Goal: Task Accomplishment & Management: Complete application form

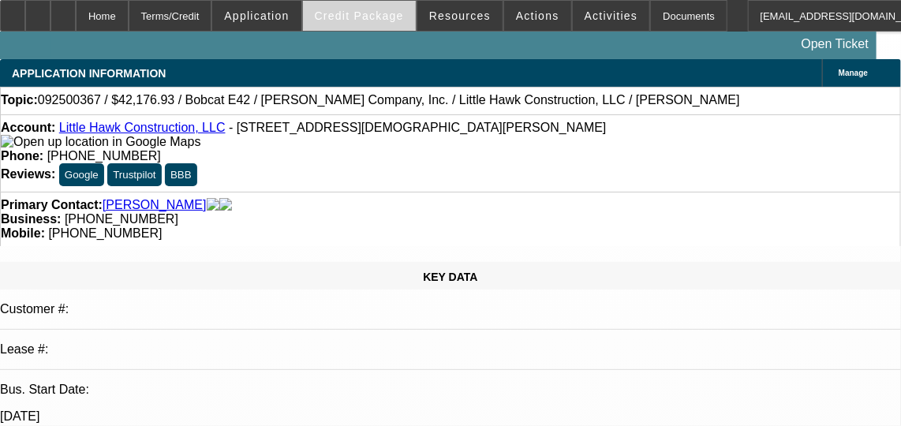
select select "0.1"
select select "2"
select select "0"
select select "6"
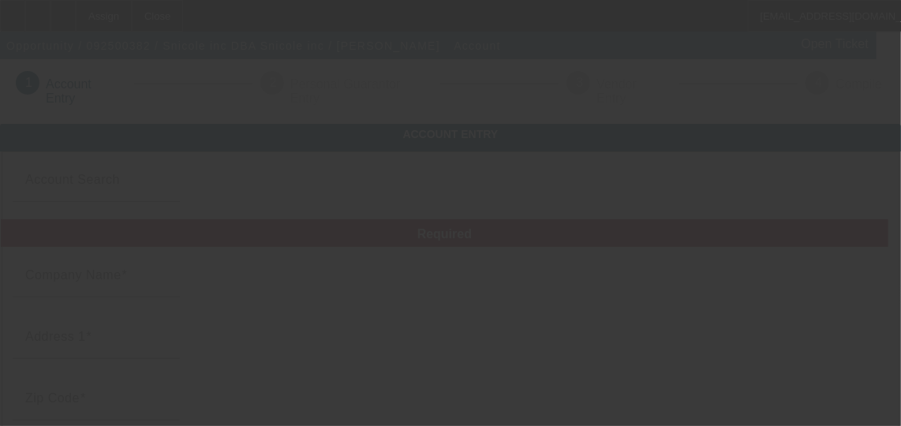
type input "Snicole inc"
type input "[STREET_ADDRESS]"
type input "60534"
type input "[PERSON_NAME]"
type input "[PHONE_NUMBER]"
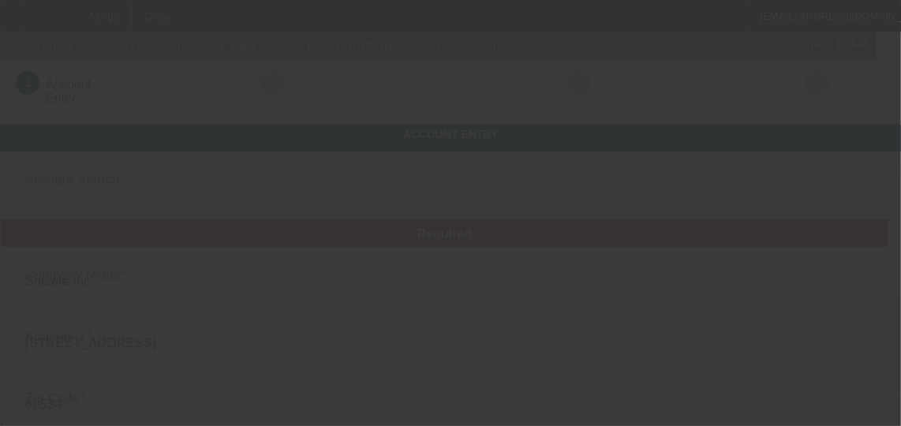
type input "Snicole inc"
type input "snicole.2308vlad@gmail.com"
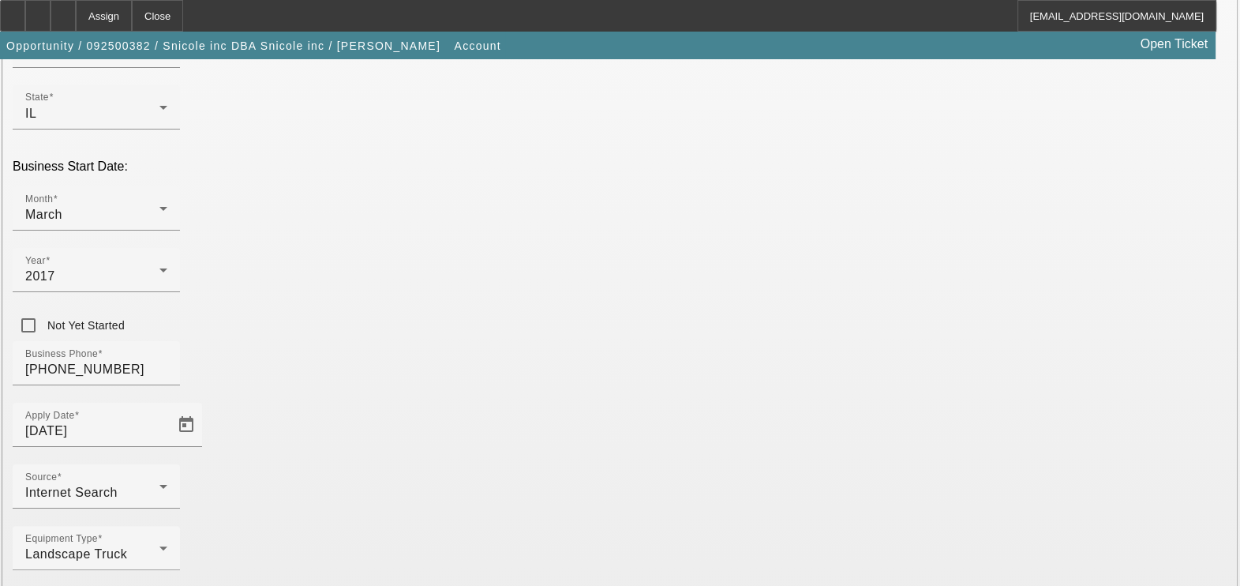
scroll to position [421, 0]
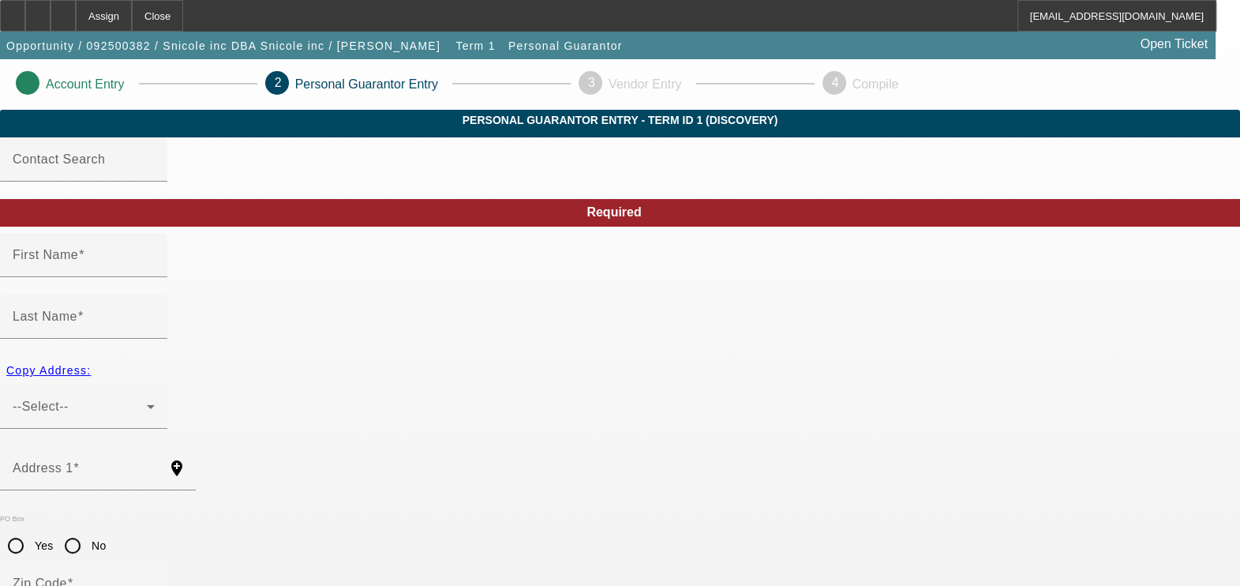
type input "Vladimir"
type input "Mladenovic"
type input "8047 45th Place"
radio input "true"
type input "60534"
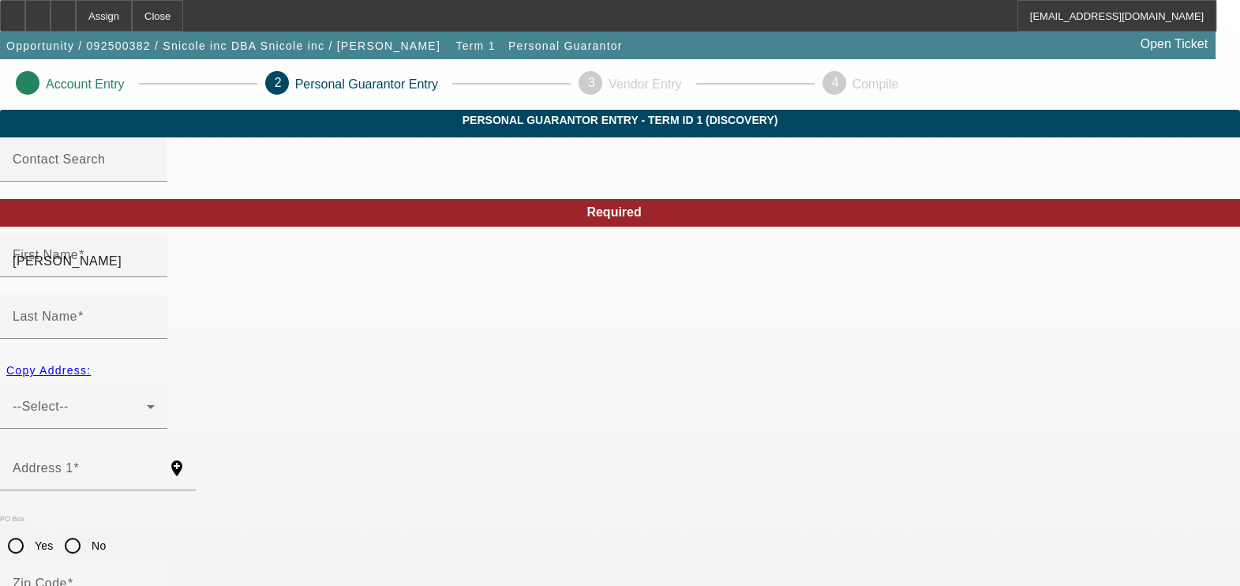
type input "Lyons"
type input "(540) 993-0385"
type input "100"
type input "023-63-8808"
type input "snicole.2308vlad@gmail.com"
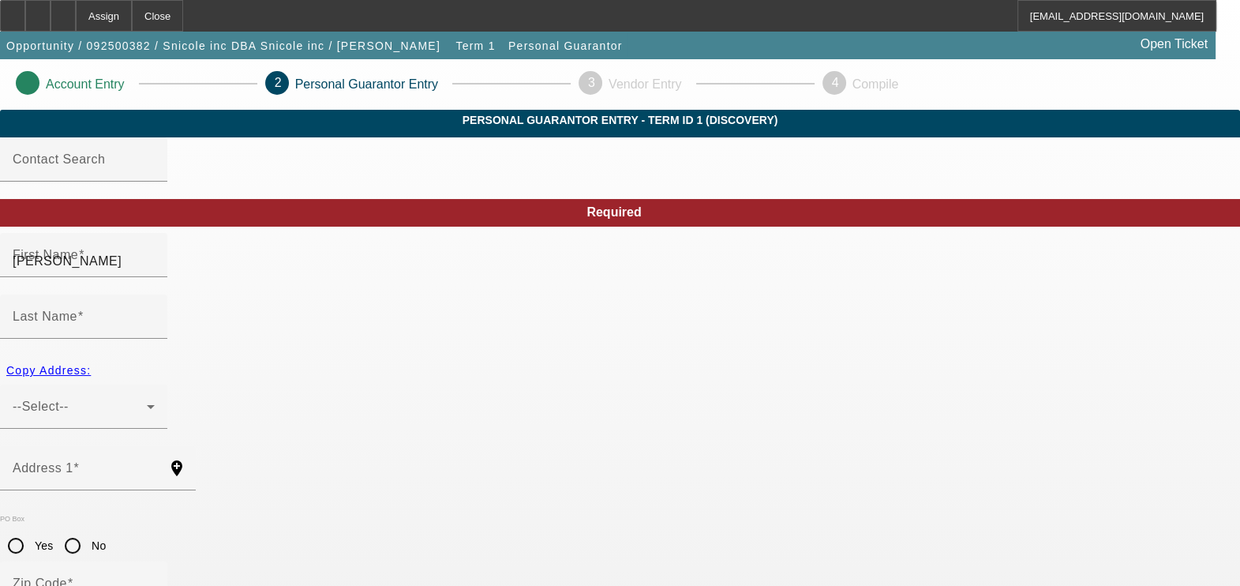
type input "(540) 993-0385"
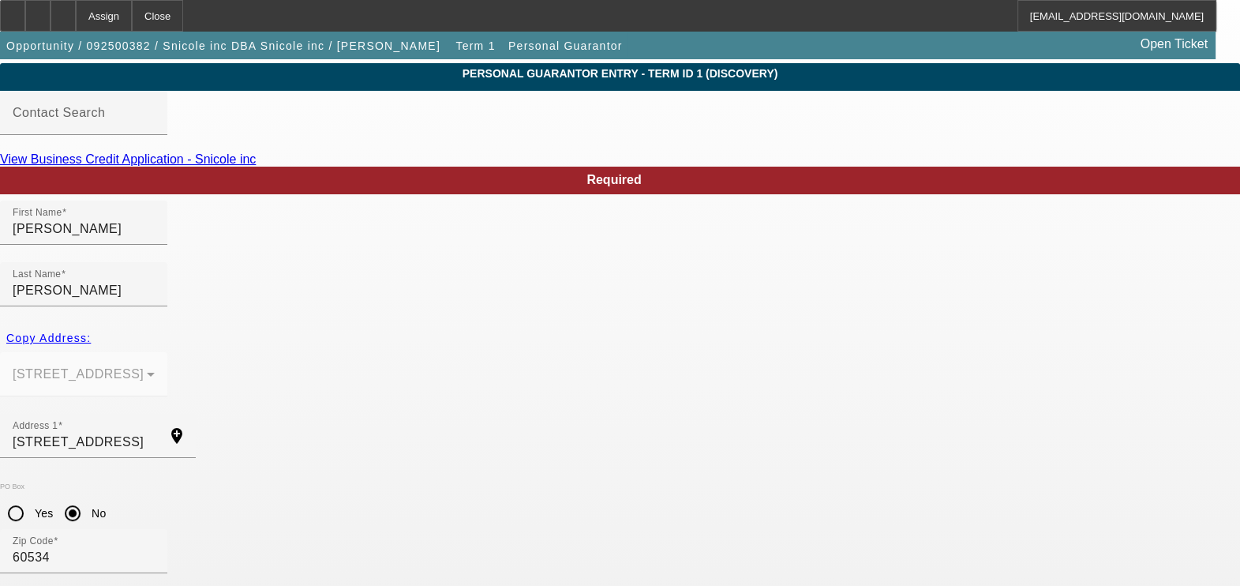
scroll to position [183, 0]
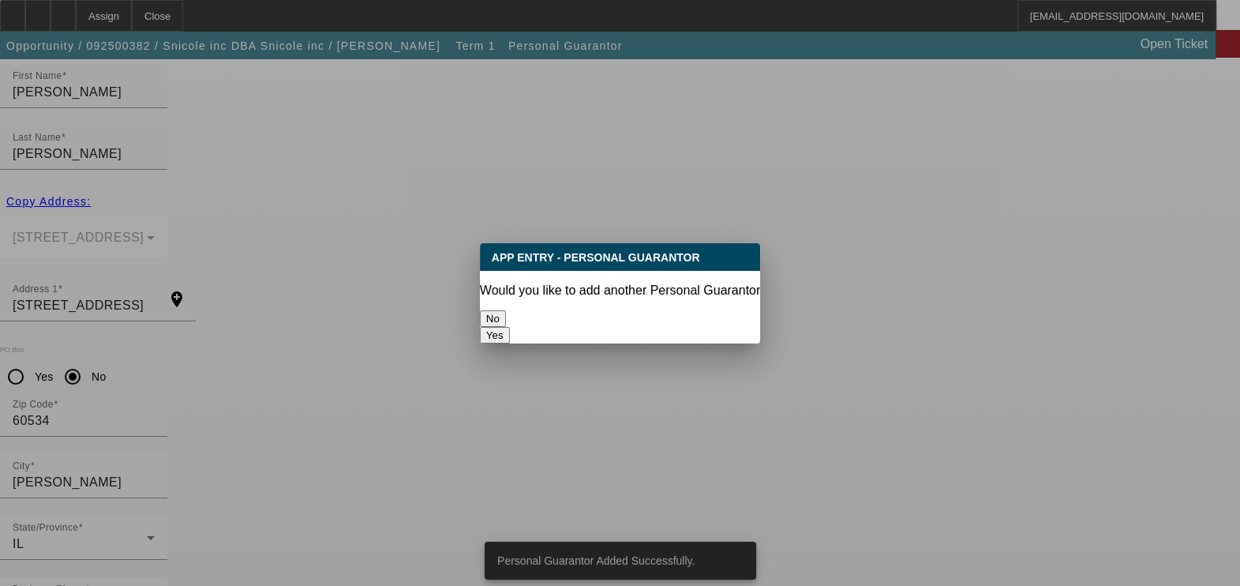
scroll to position [0, 0]
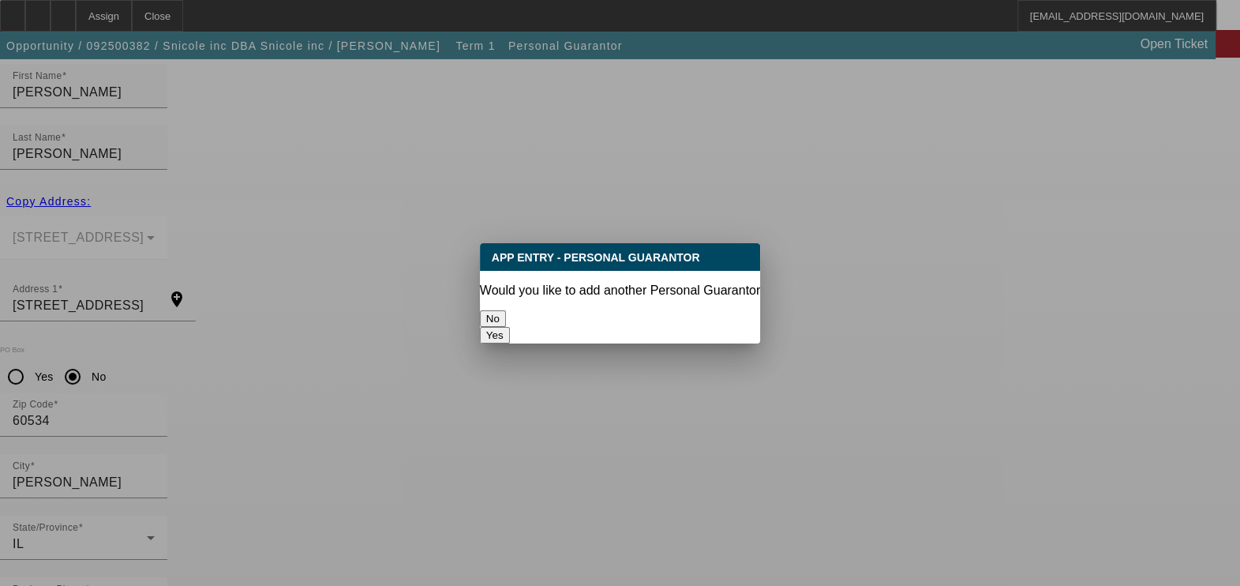
click at [506, 313] on button "No" at bounding box center [493, 318] width 26 height 17
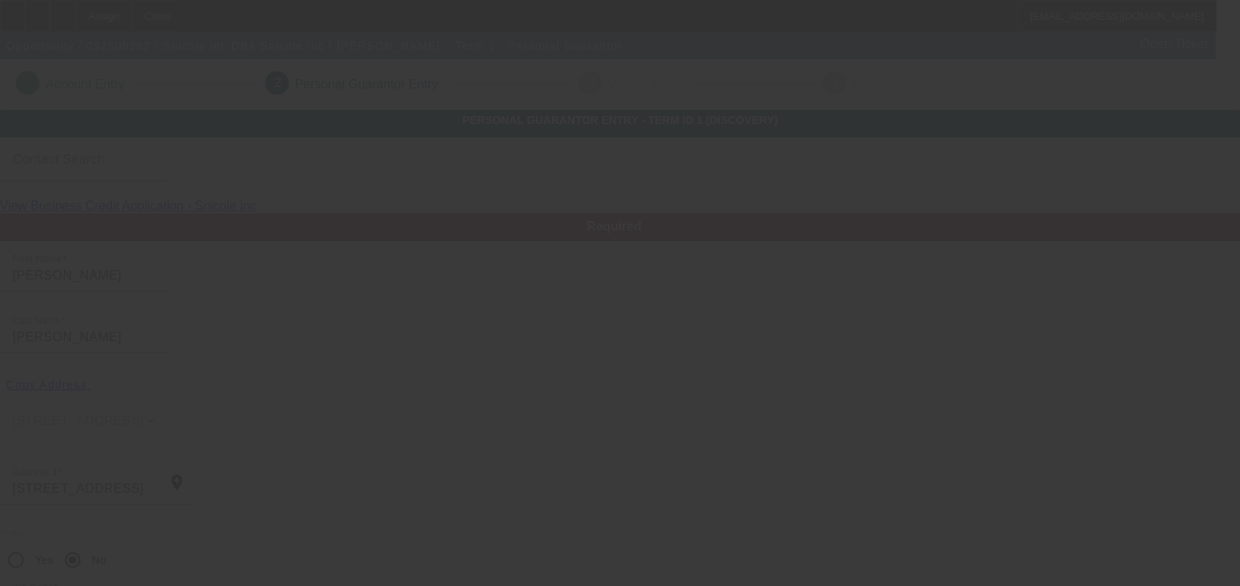
scroll to position [183, 0]
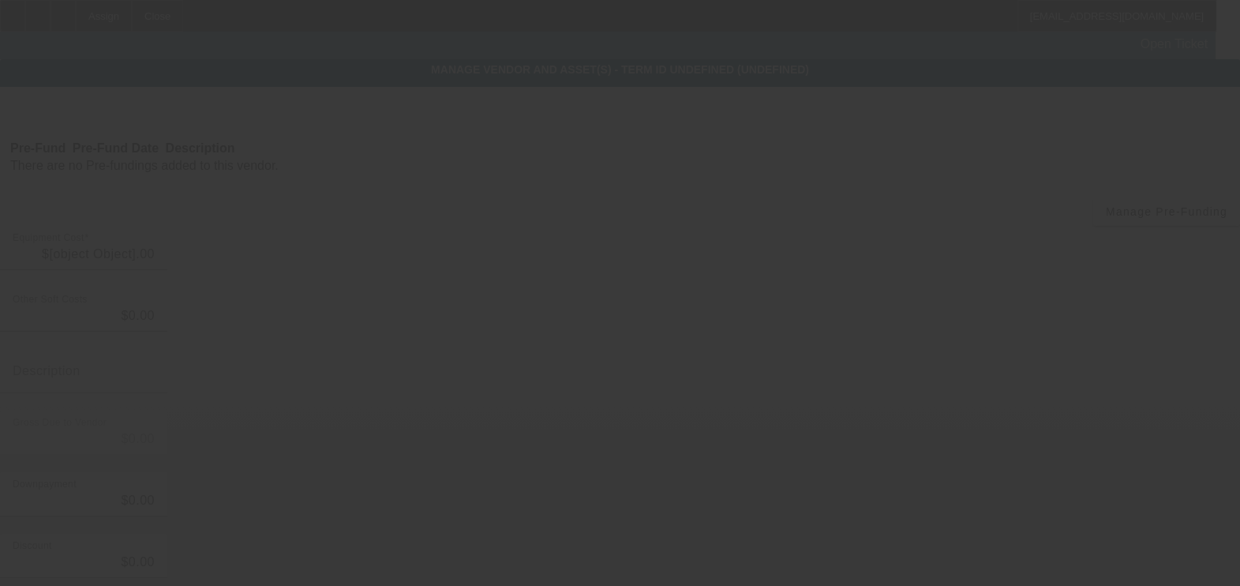
type input "$45,000.00"
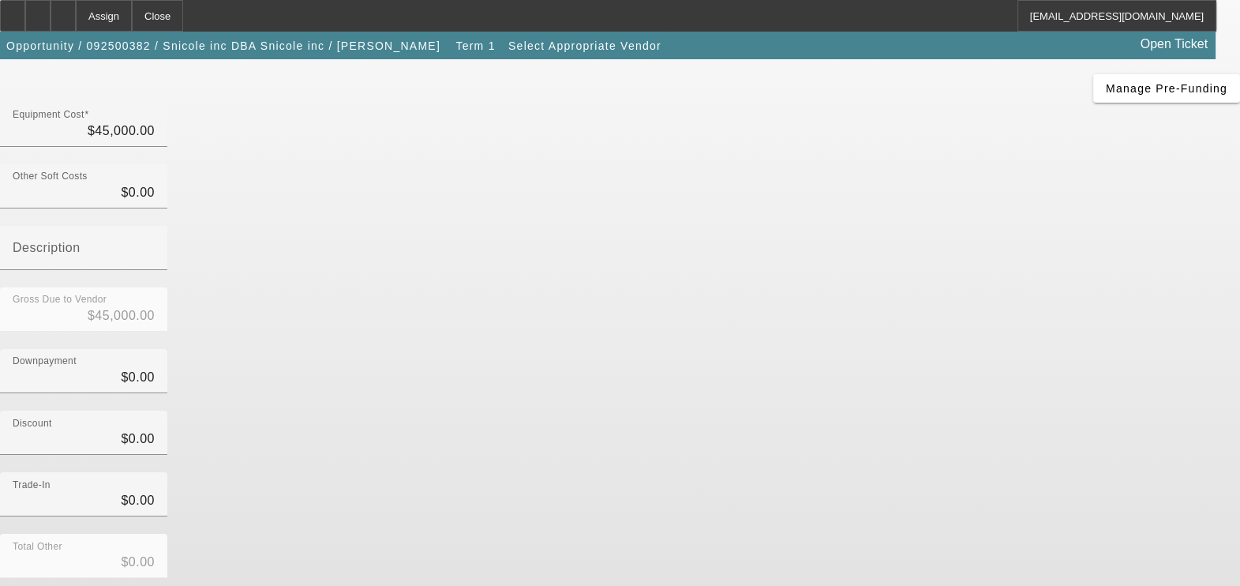
scroll to position [217, 0]
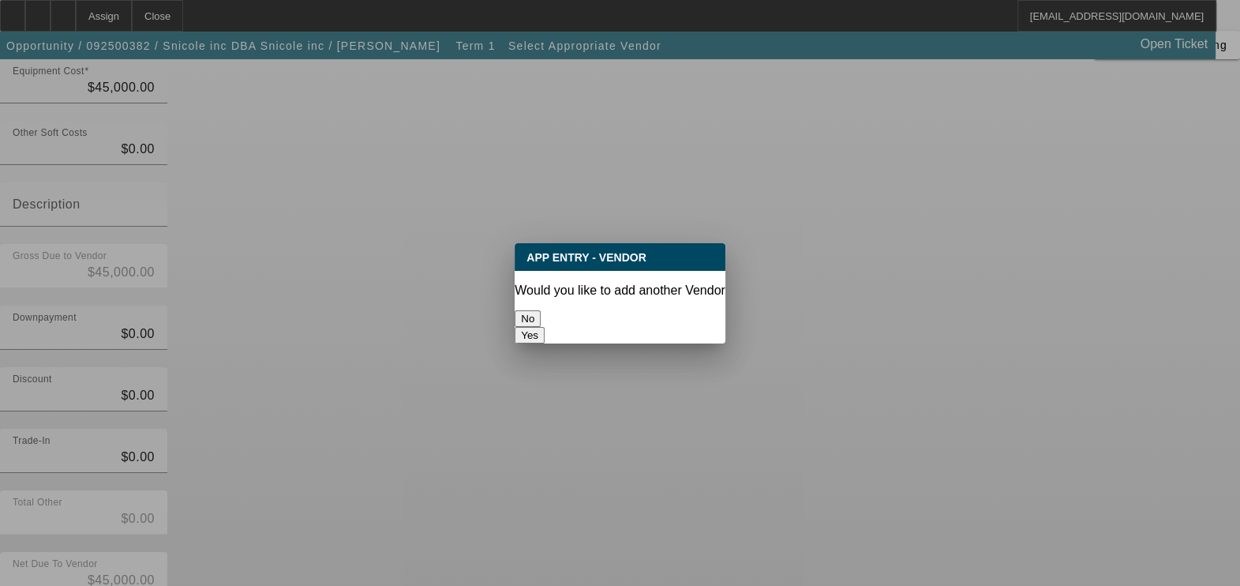
scroll to position [0, 0]
click at [541, 313] on button "No" at bounding box center [528, 318] width 26 height 17
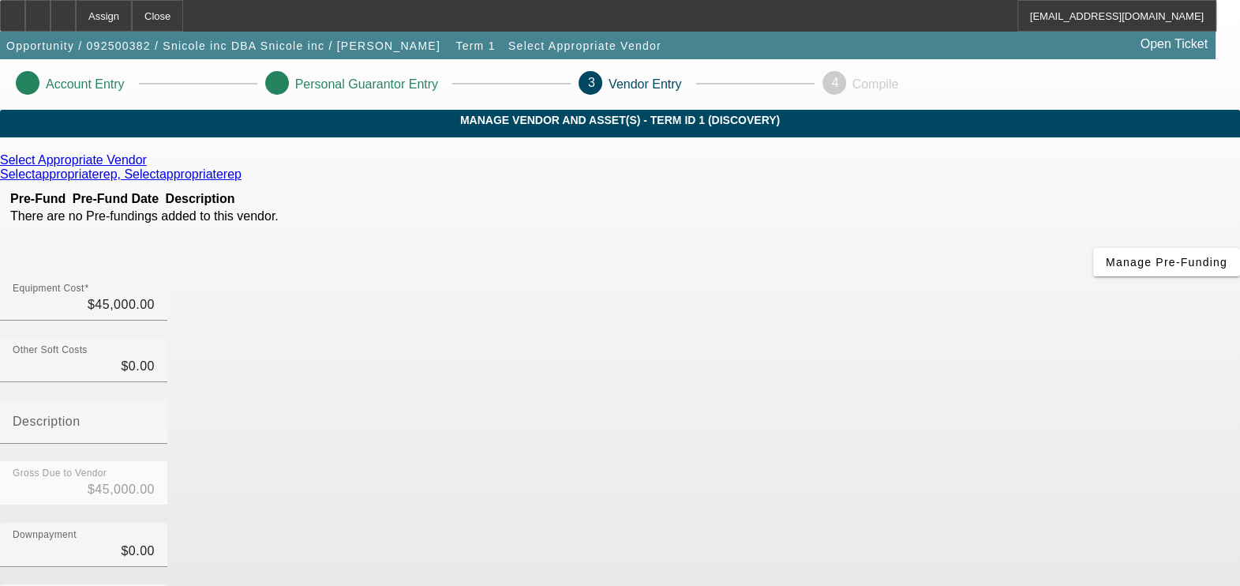
scroll to position [217, 0]
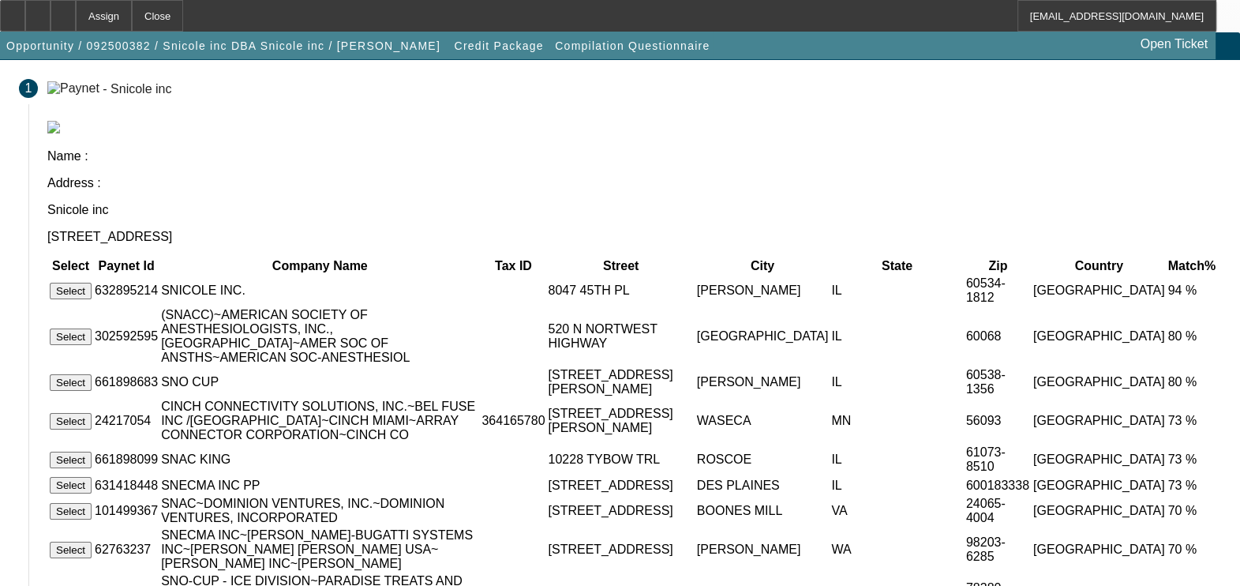
scroll to position [79, 0]
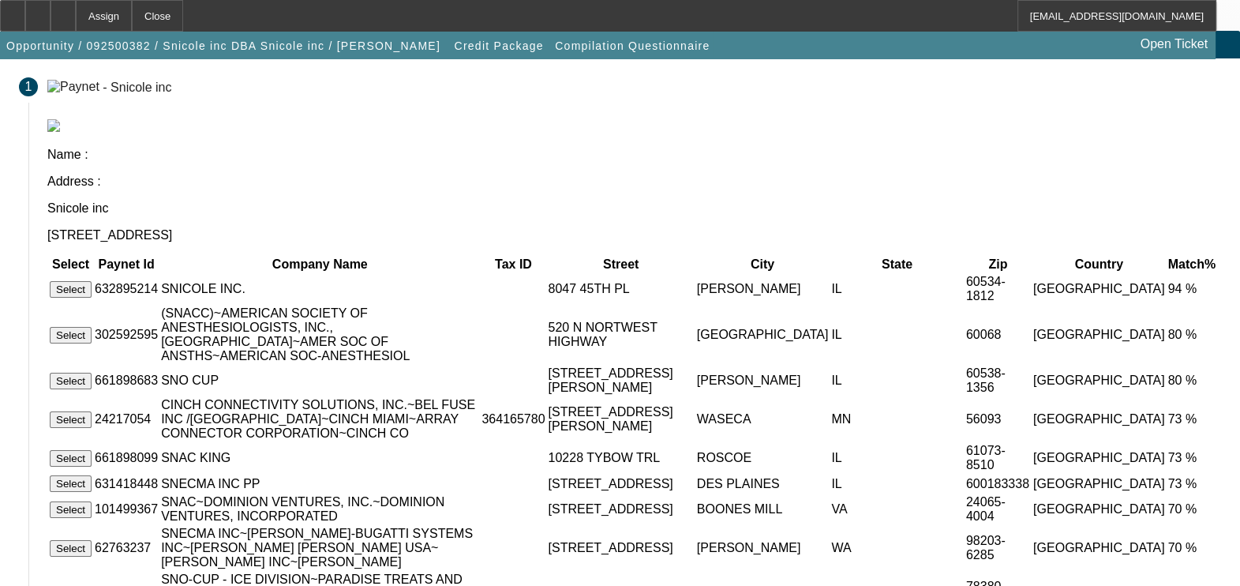
click at [92, 281] on button "Select" at bounding box center [71, 289] width 42 height 17
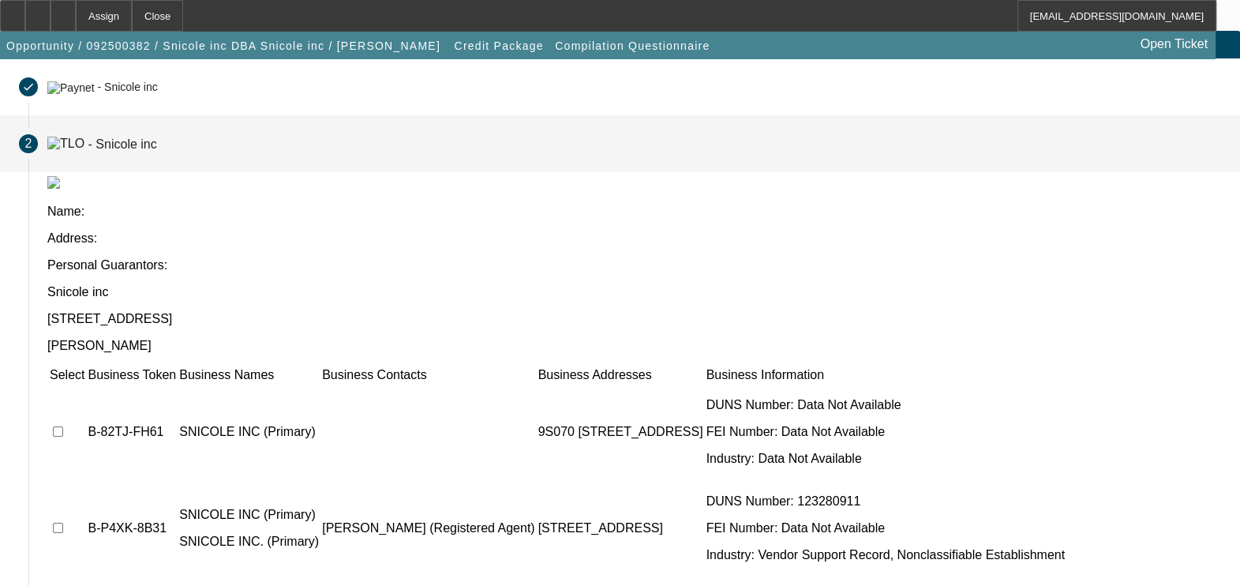
scroll to position [231, 0]
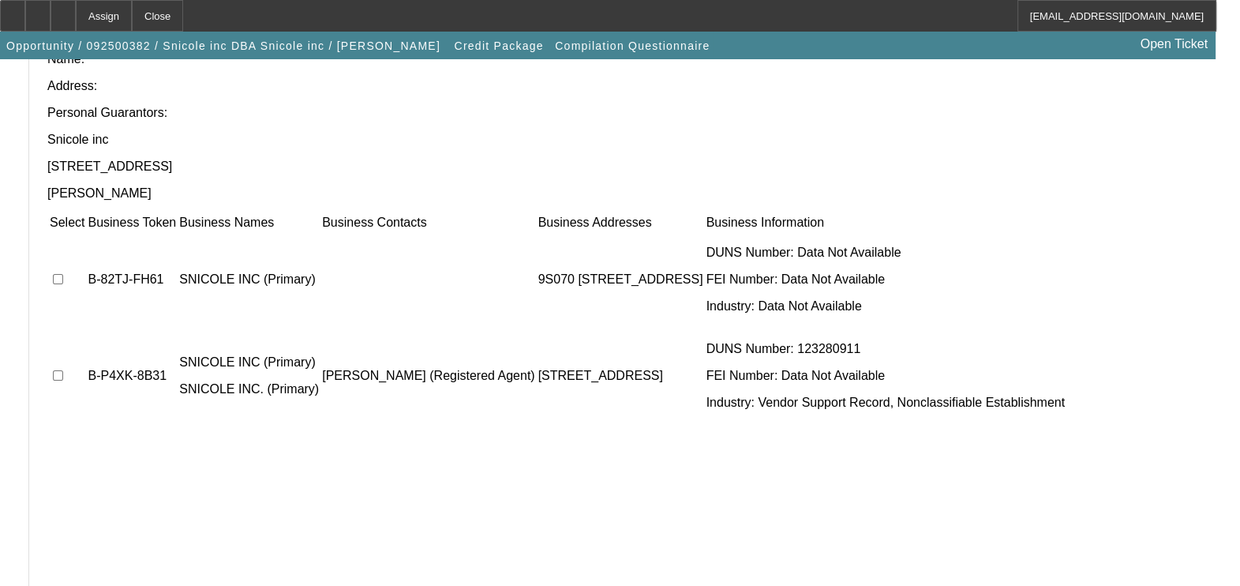
click at [63, 274] on input "checkbox" at bounding box center [58, 279] width 10 height 10
checkbox input "true"
click at [63, 370] on input "checkbox" at bounding box center [58, 375] width 10 height 10
checkbox input "true"
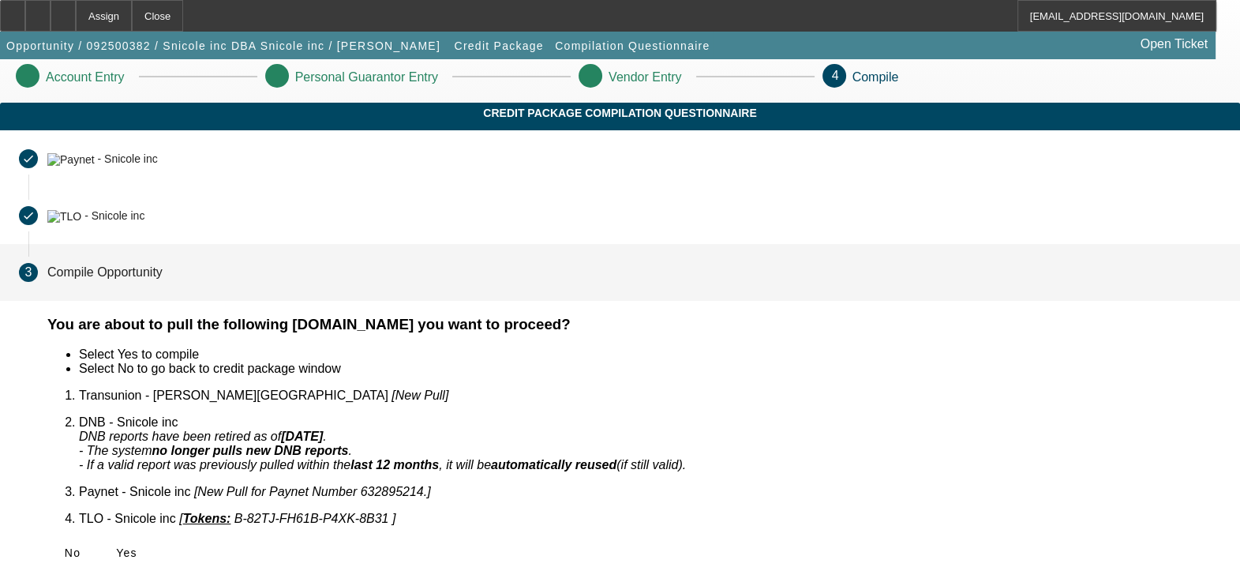
scroll to position [0, 0]
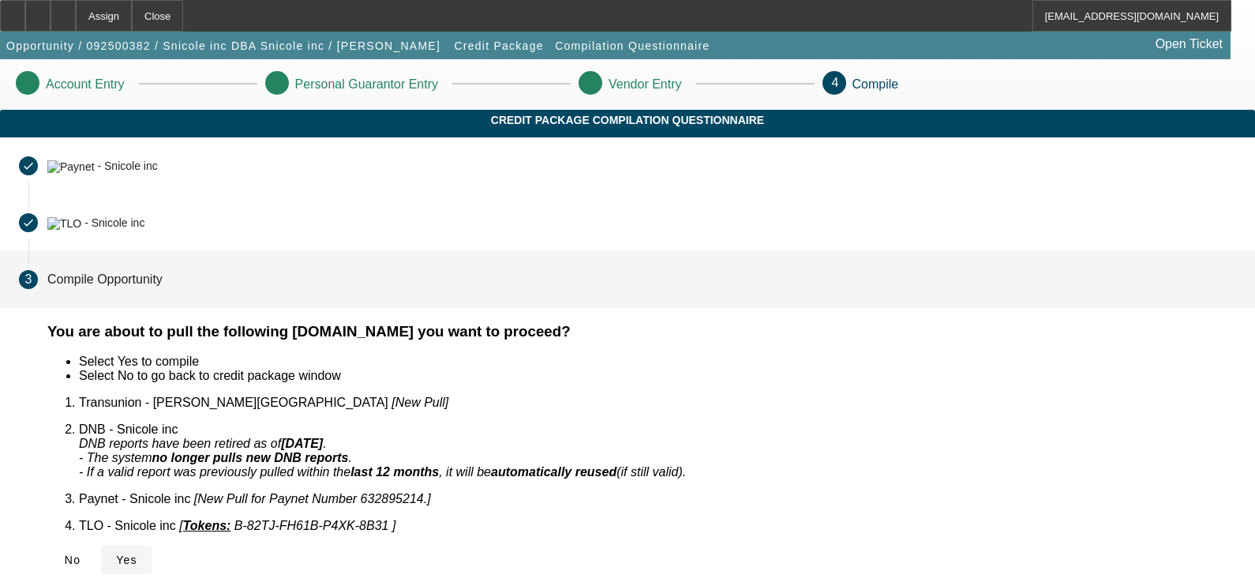
click at [137, 425] on span "Yes" at bounding box center [126, 559] width 21 height 13
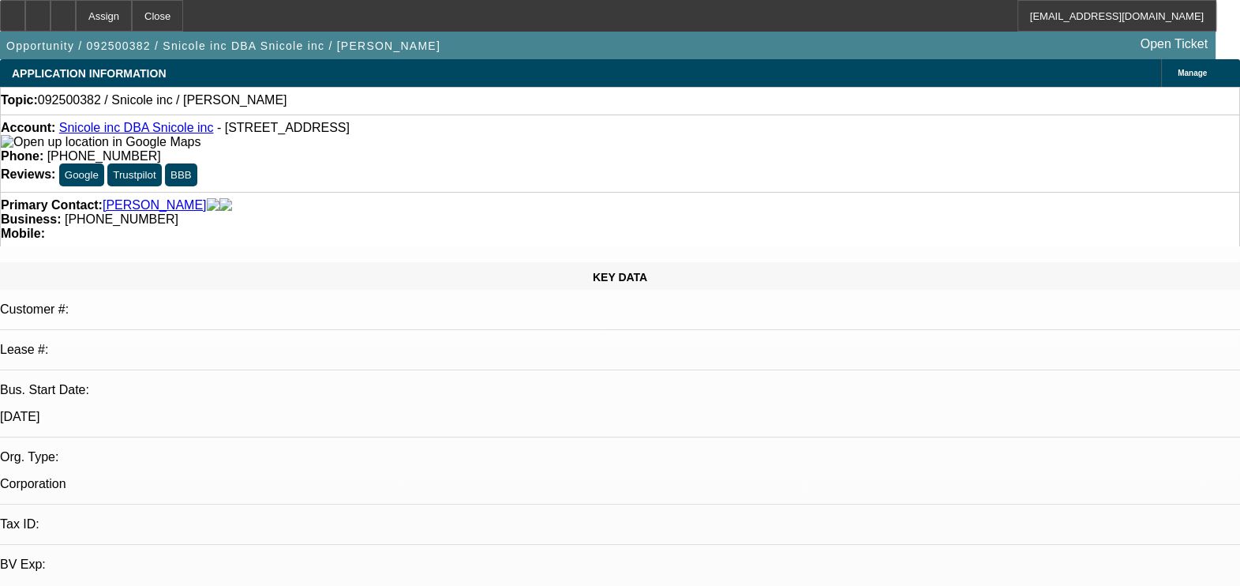
select select "0"
select select "2"
select select "0.1"
select select "1"
select select "2"
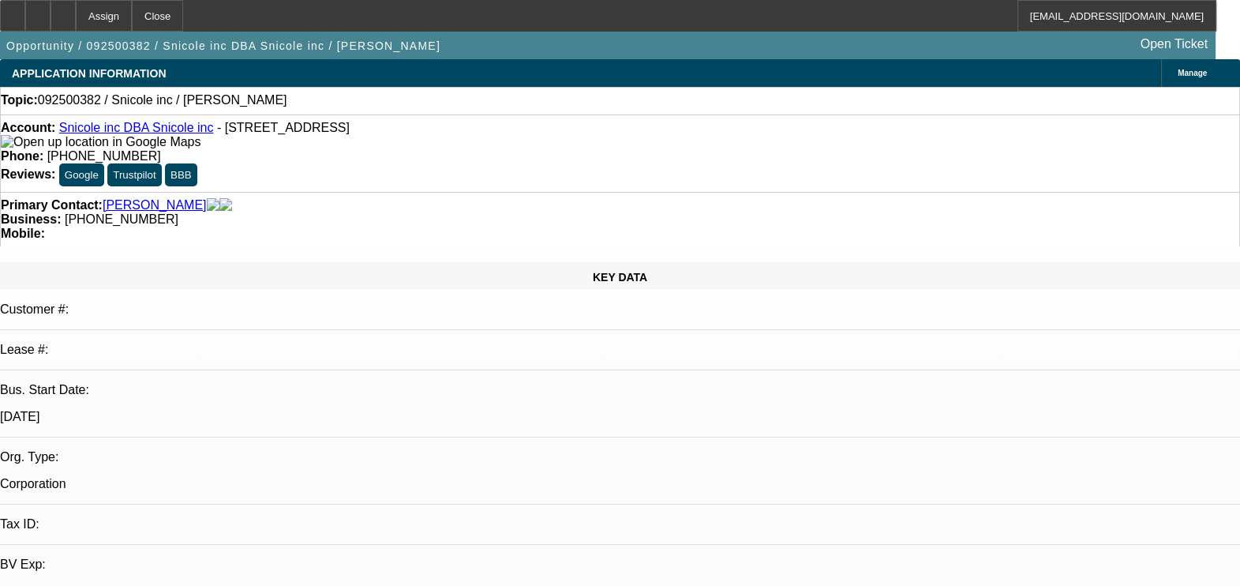
select select "4"
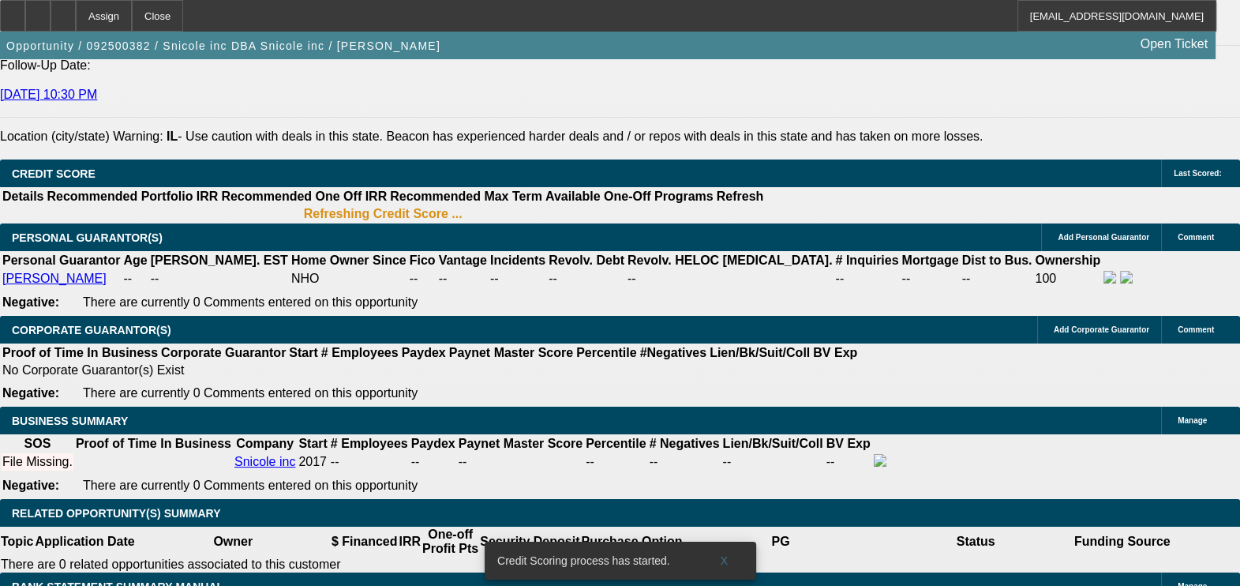
scroll to position [2173, 0]
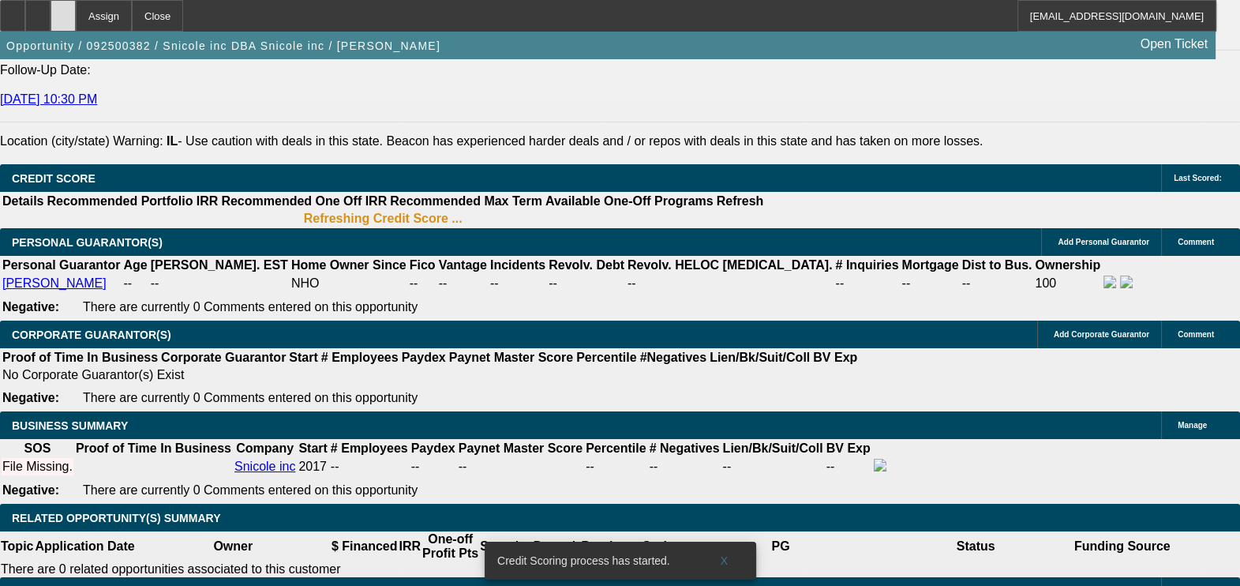
click at [76, 24] on div at bounding box center [63, 16] width 25 height 32
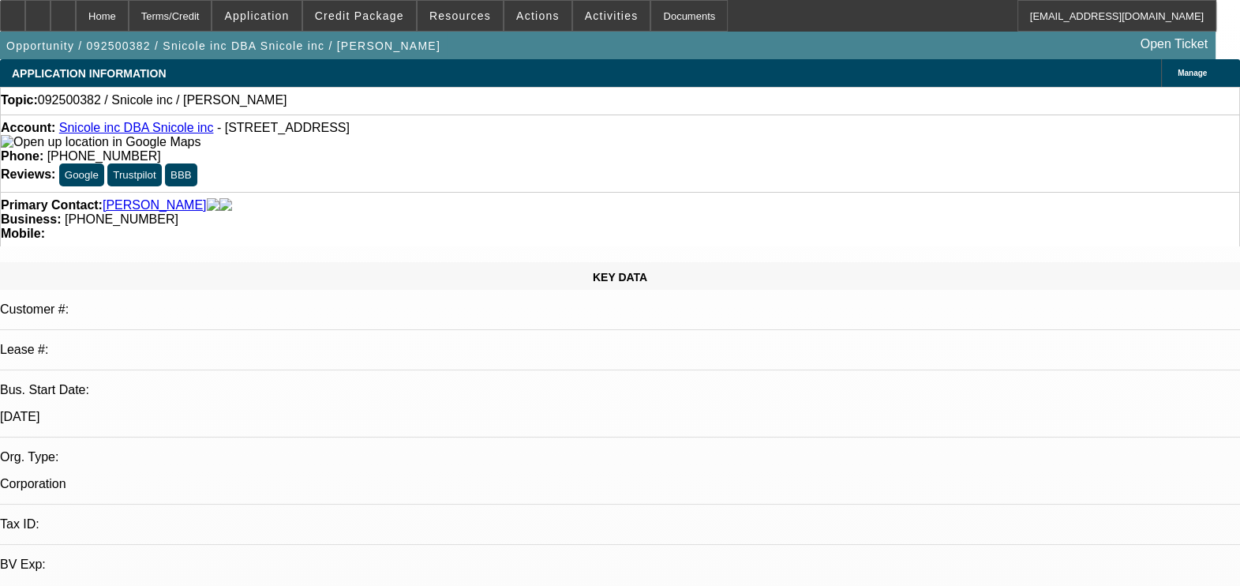
select select "0"
select select "2"
select select "0.1"
select select "1"
select select "2"
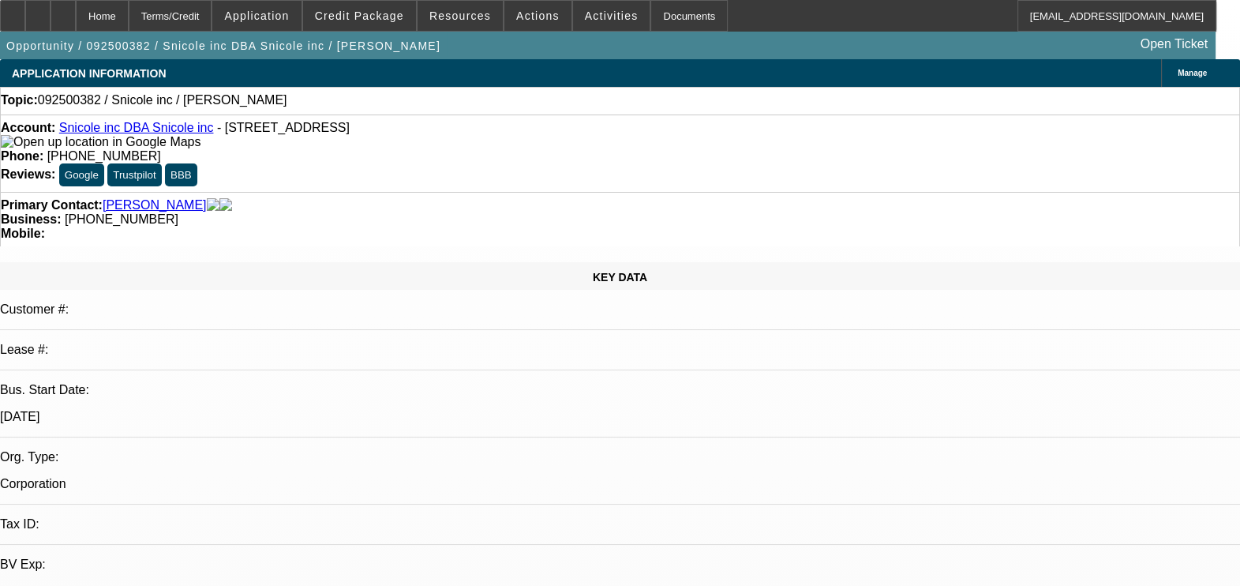
select select "4"
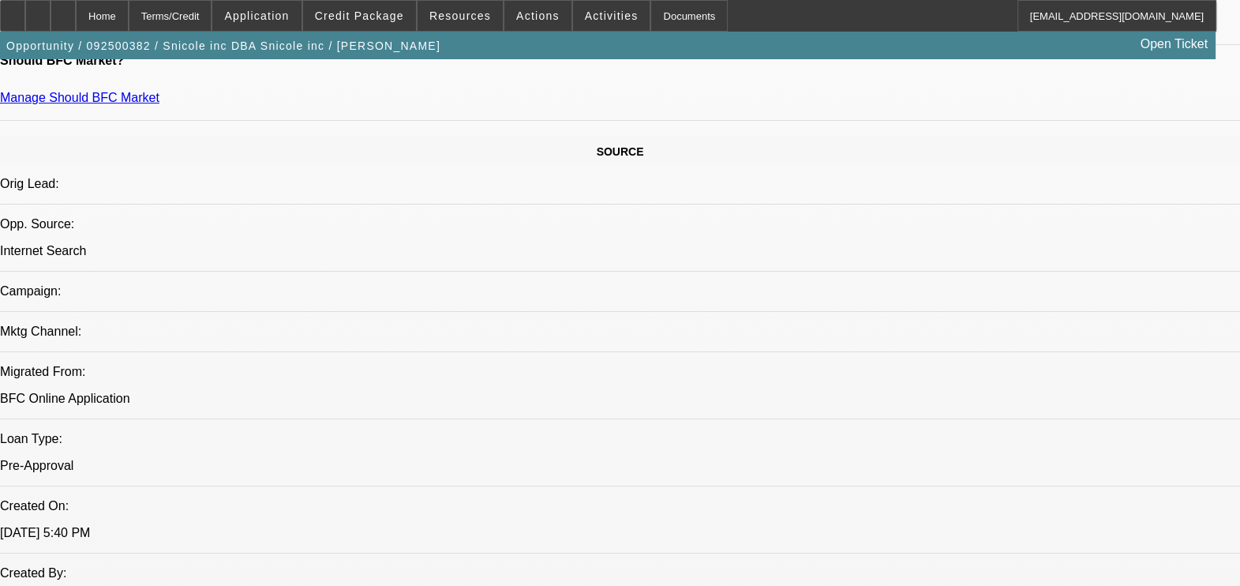
scroll to position [841, 0]
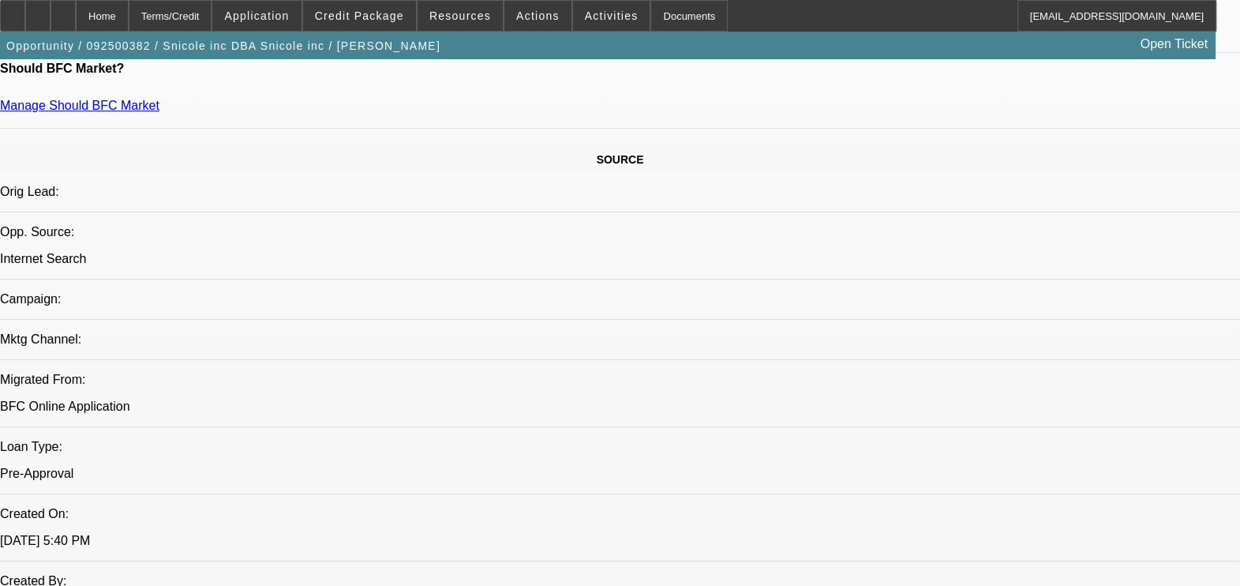
scroll to position [225, 0]
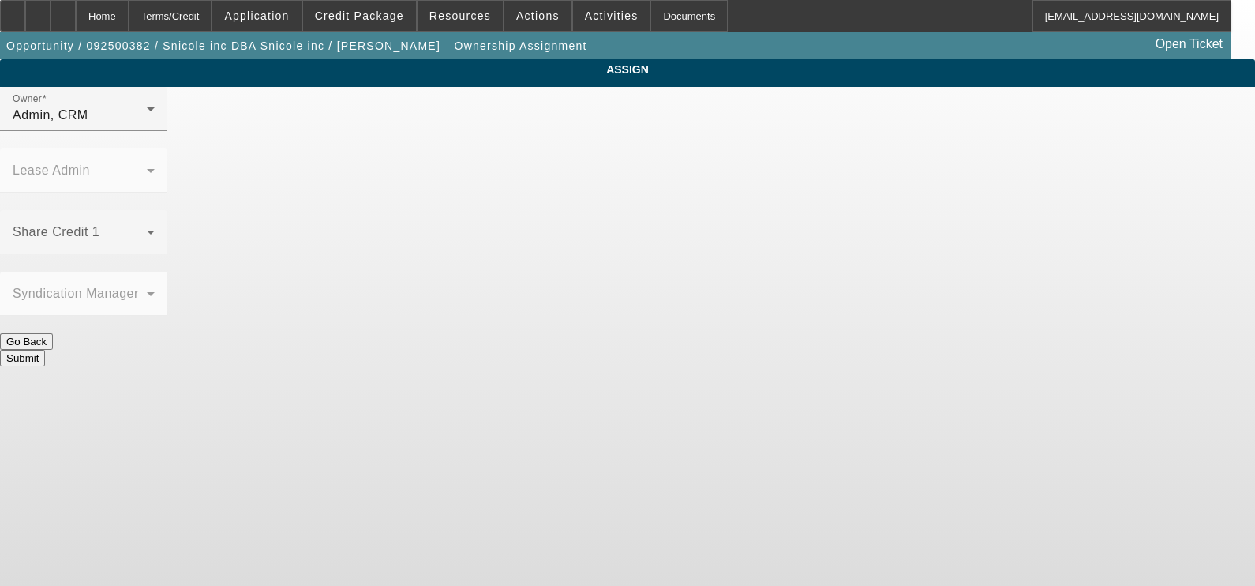
click at [147, 125] on div "Admin, CRM" at bounding box center [80, 115] width 134 height 19
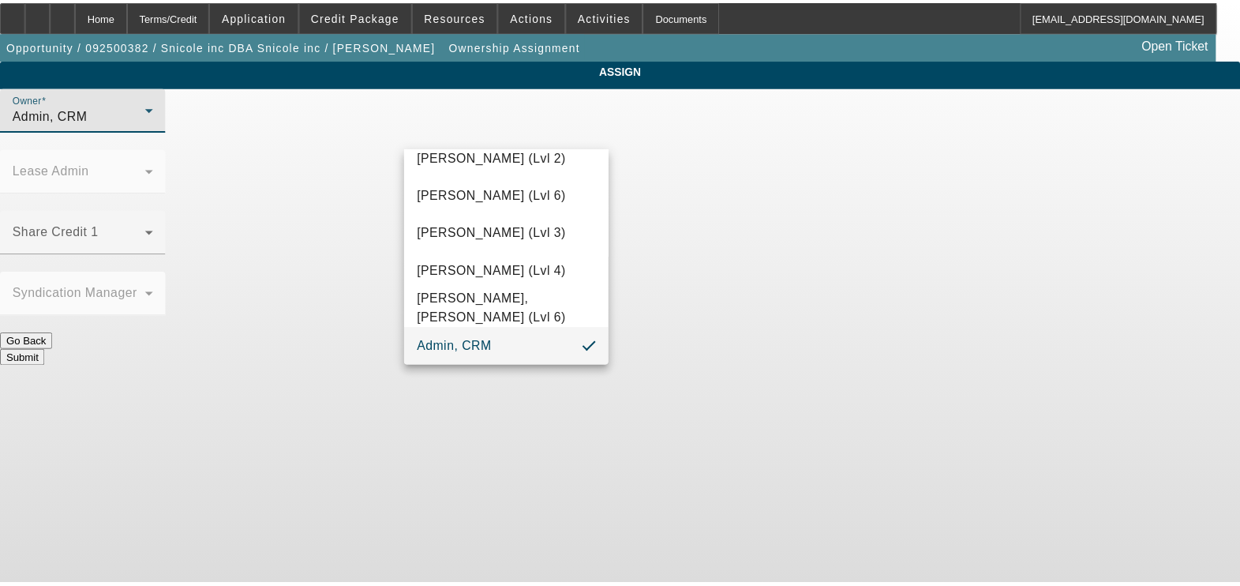
scroll to position [385, 0]
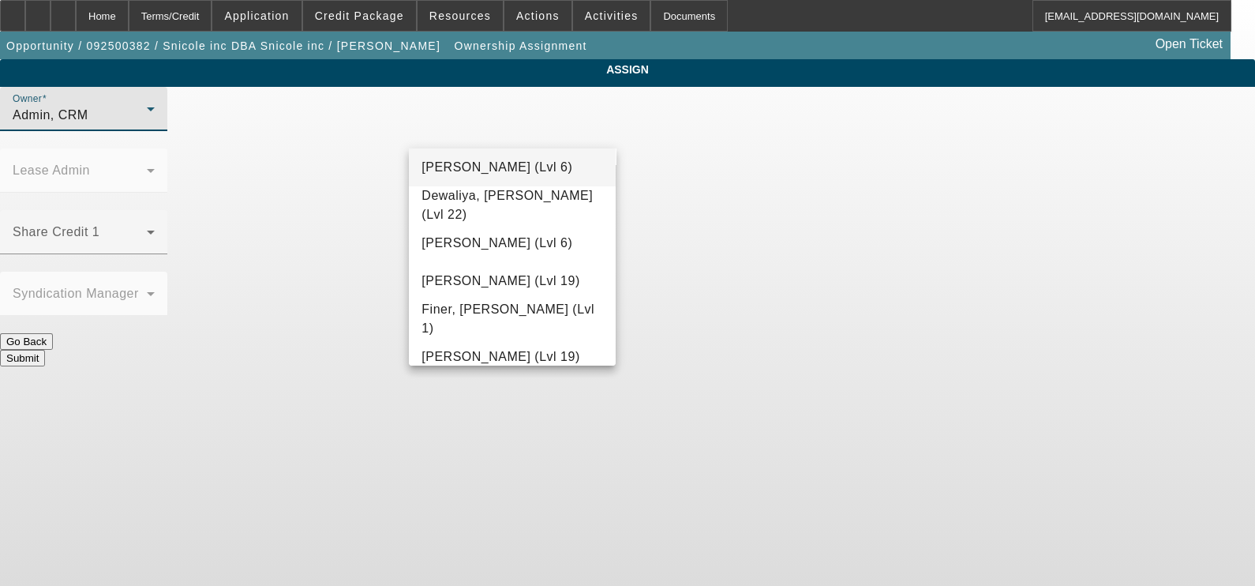
click at [505, 158] on span "D'Aquila, Philip (Lvl 6)" at bounding box center [497, 167] width 151 height 19
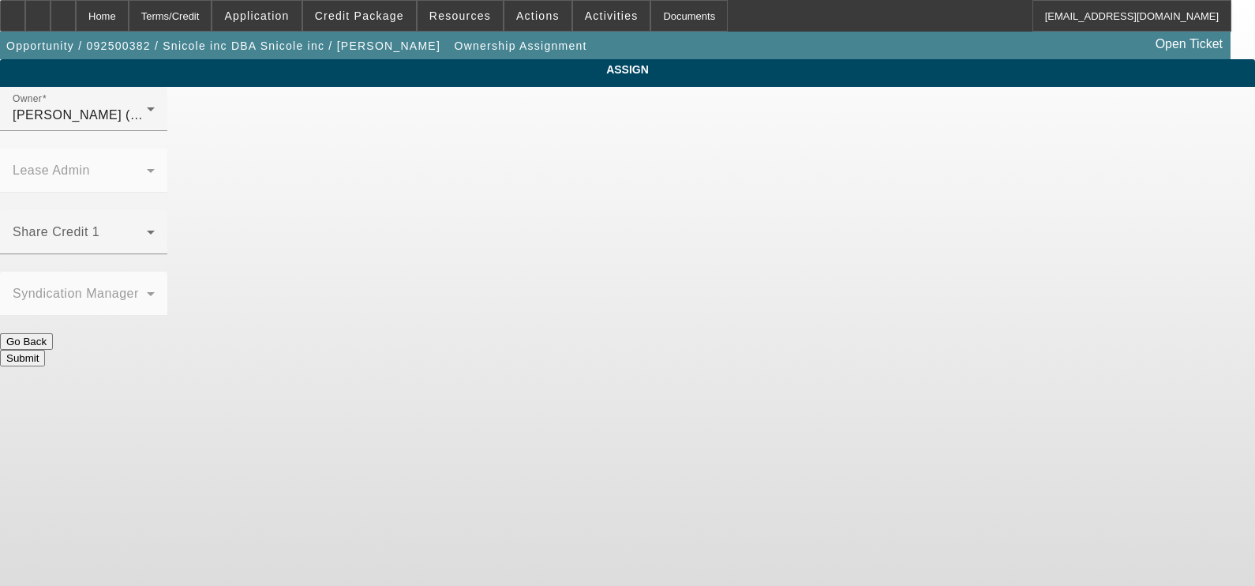
click at [45, 350] on button "Submit" at bounding box center [22, 358] width 45 height 17
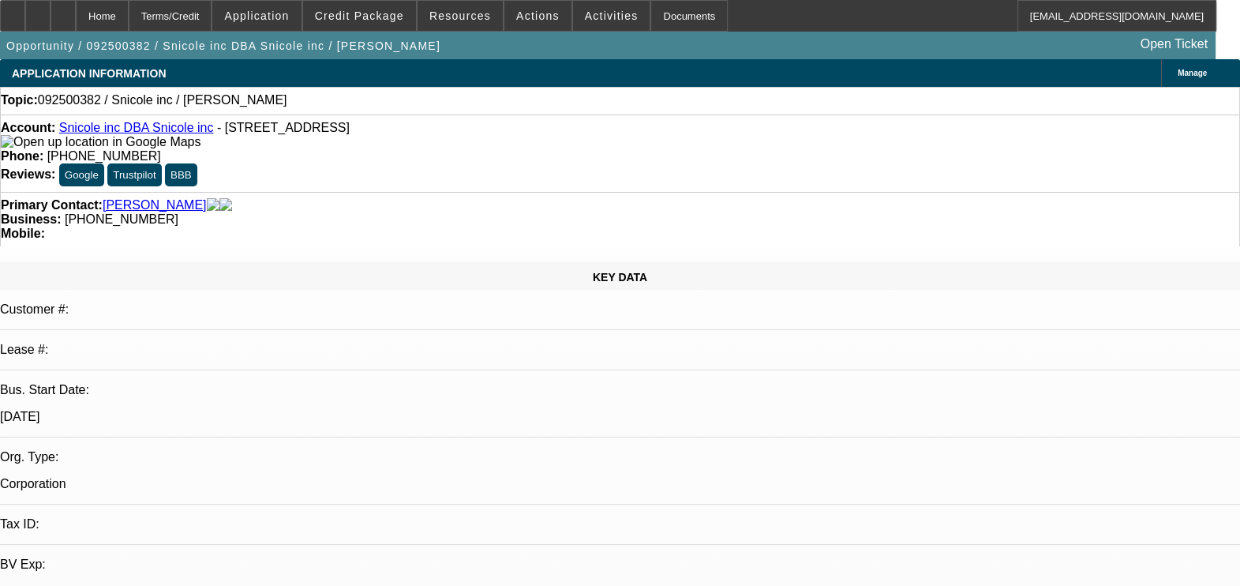
select select "0"
select select "2"
select select "0.1"
select select "4"
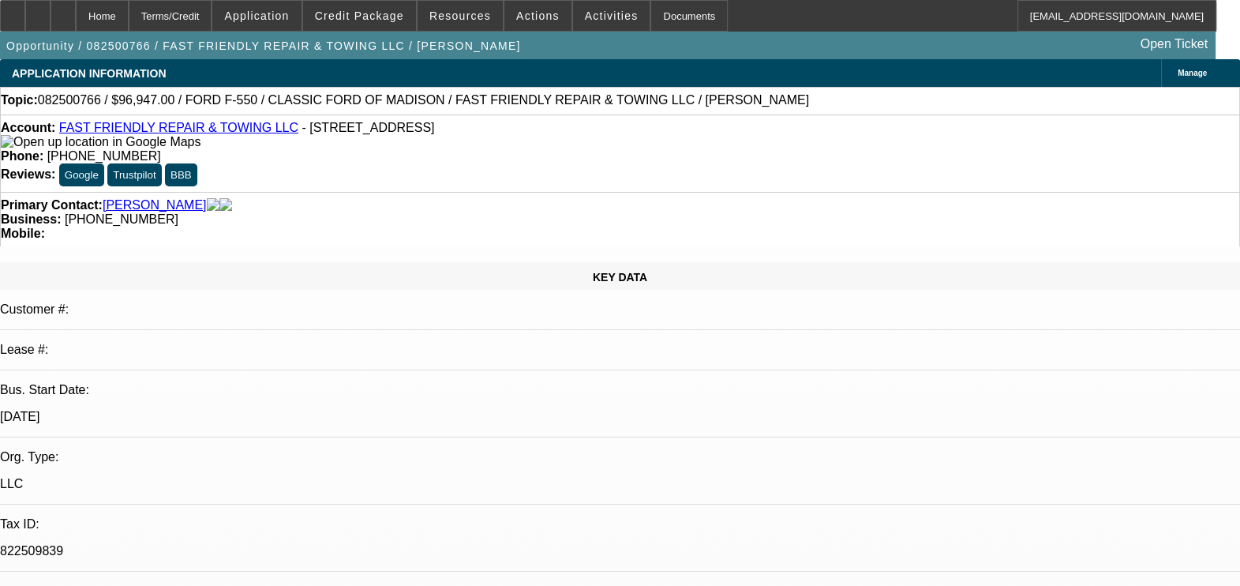
select select "0"
select select "1"
select select "3"
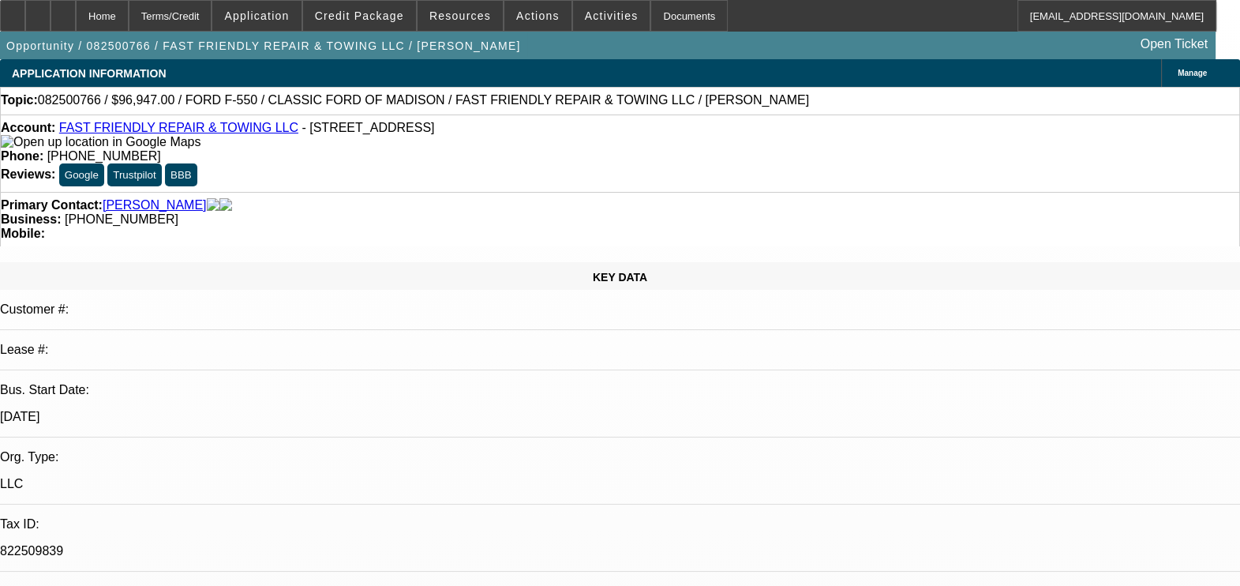
select select "6"
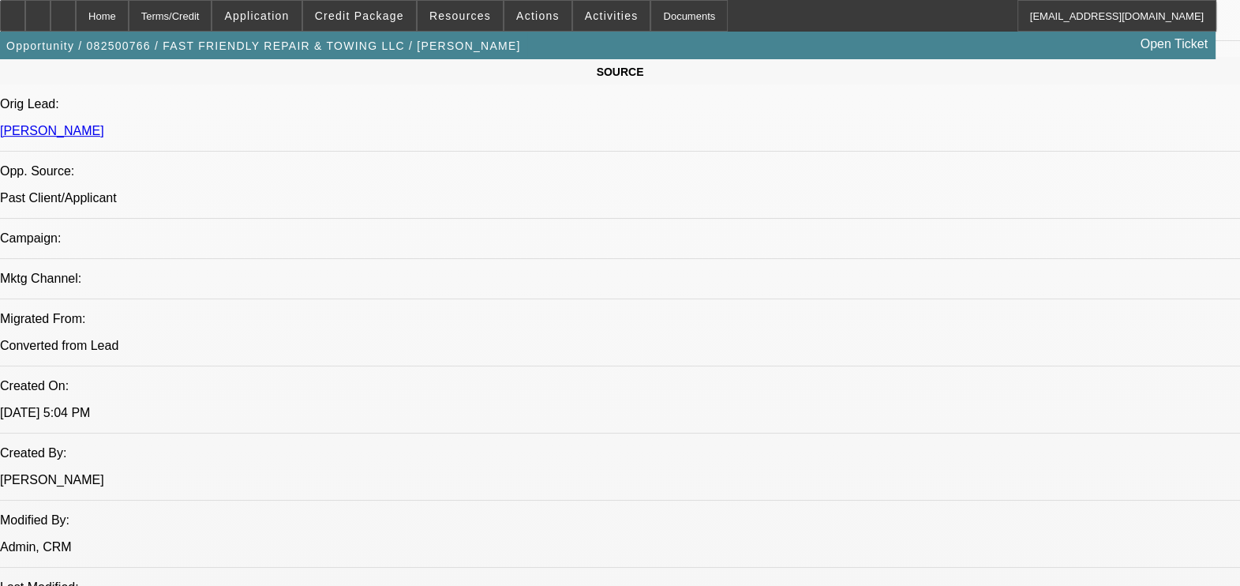
scroll to position [950, 0]
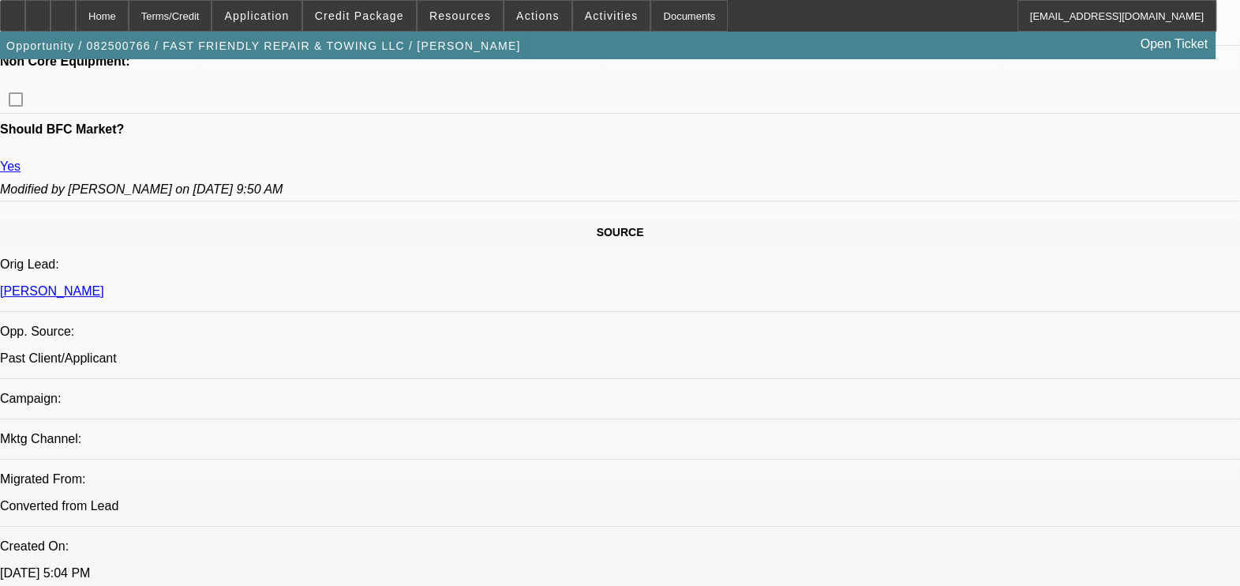
scroll to position [789, 0]
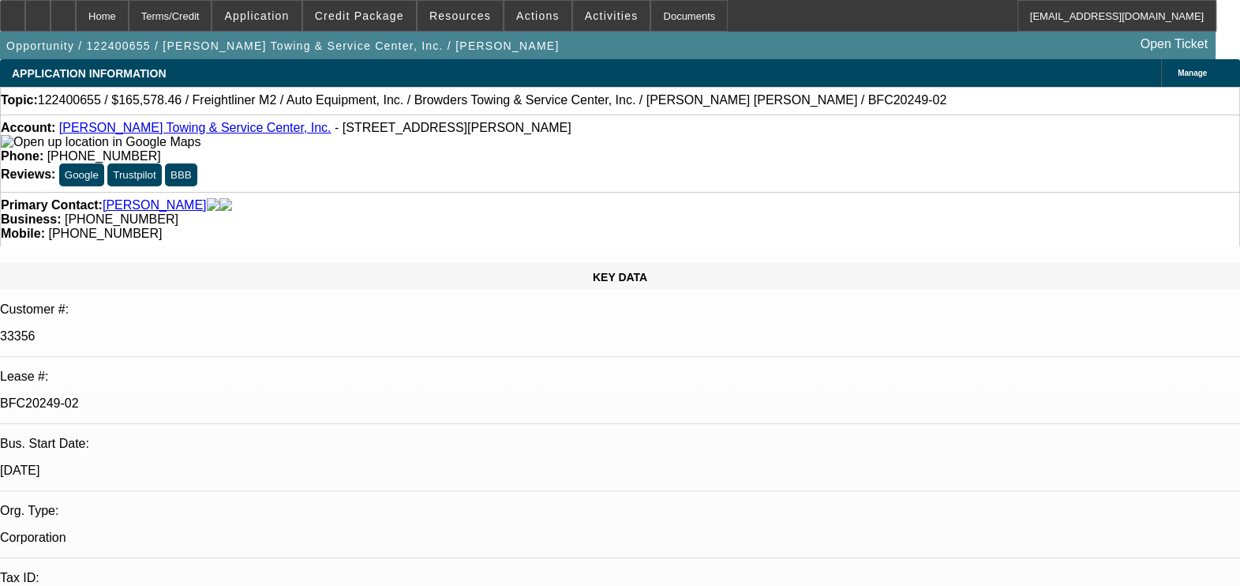
select select "0"
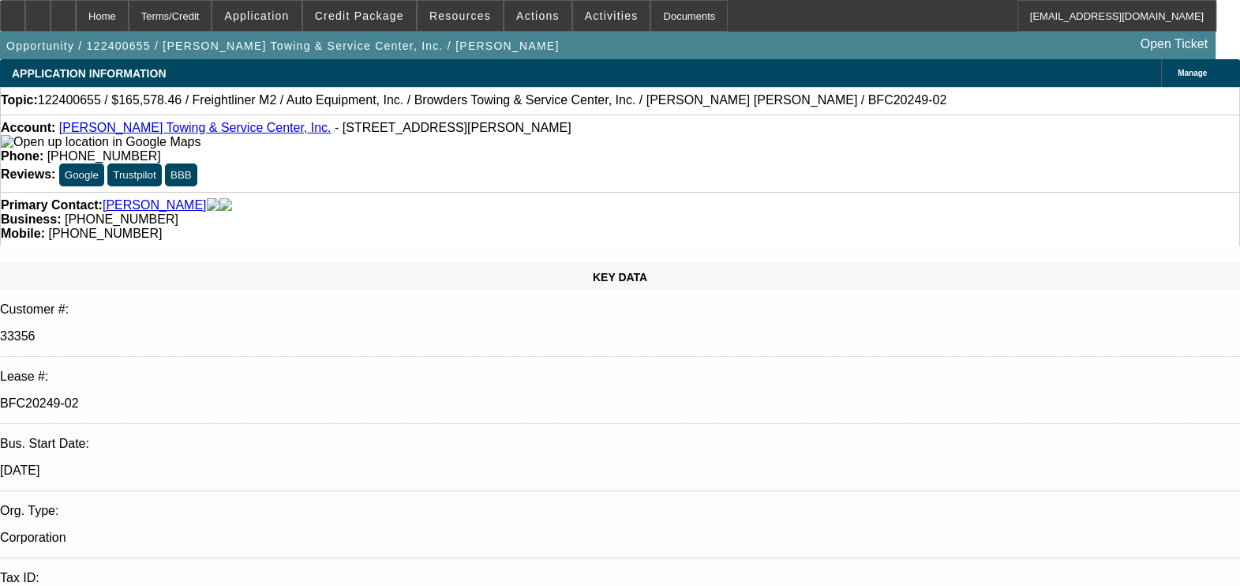
select select "0"
select select "1"
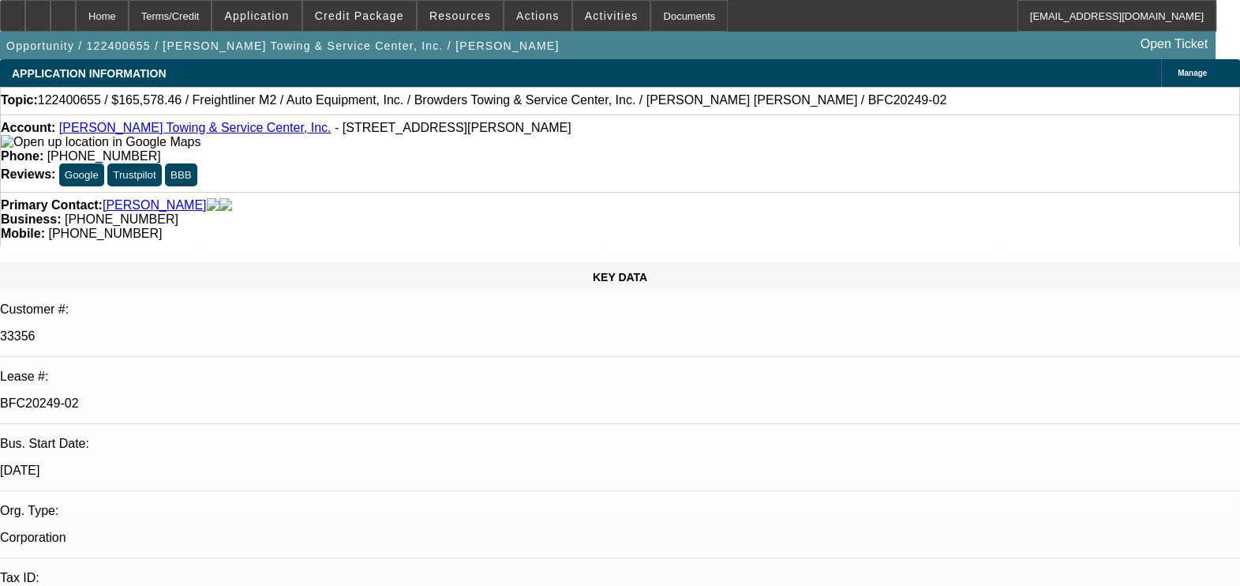
select select "2"
select select "6"
select select "1"
select select "2"
select select "6"
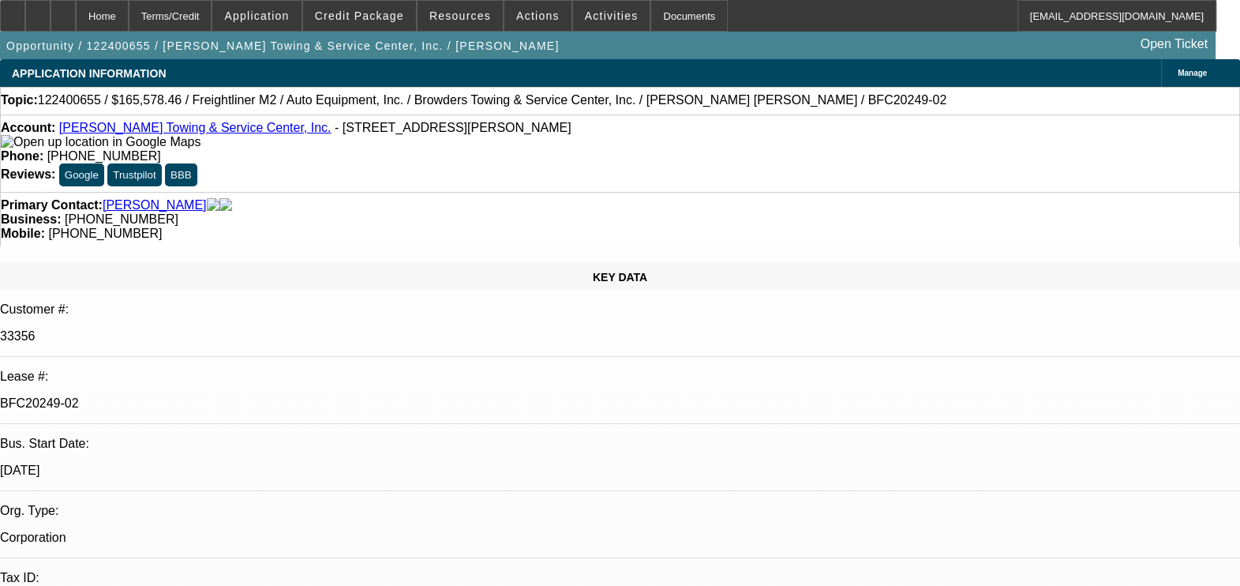
select select "1"
select select "2"
select select "6"
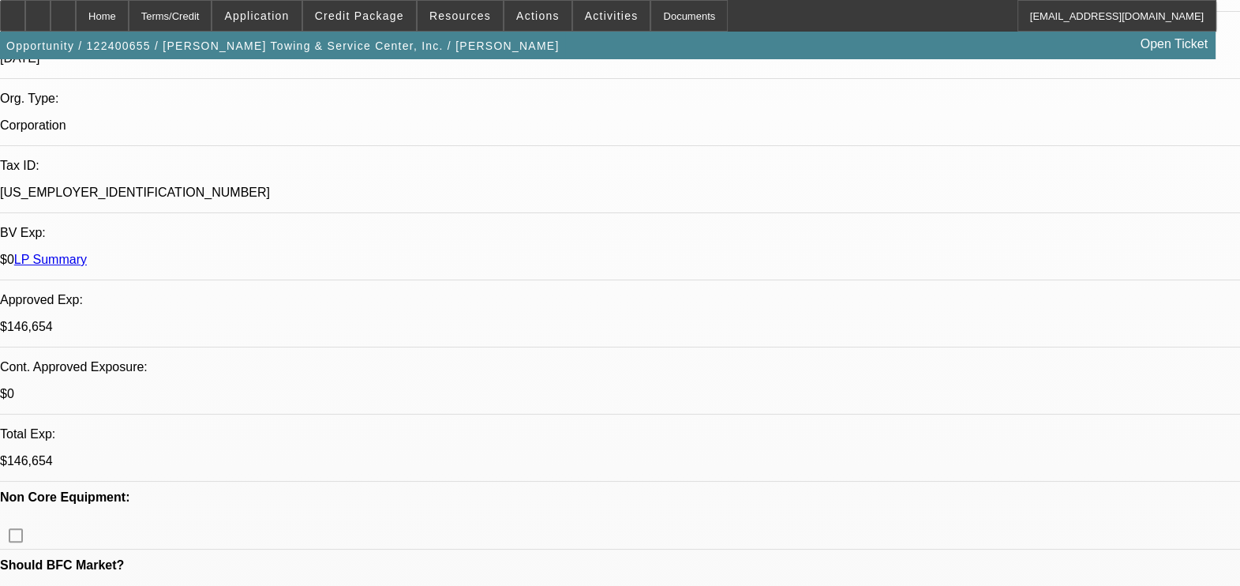
scroll to position [422, 0]
